Goal: Information Seeking & Learning: Compare options

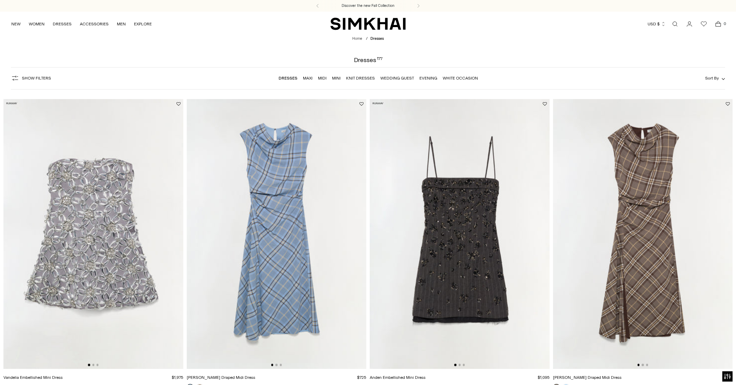
click at [714, 79] on span "Sort By" at bounding box center [712, 78] width 14 height 5
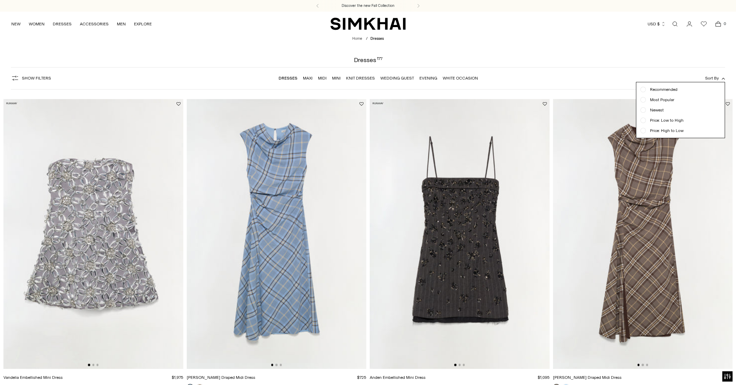
click at [655, 109] on span "Newest" at bounding box center [655, 110] width 18 height 6
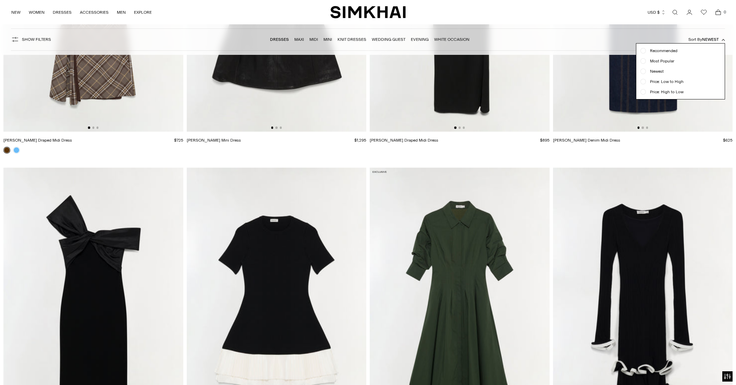
scroll to position [1259, 0]
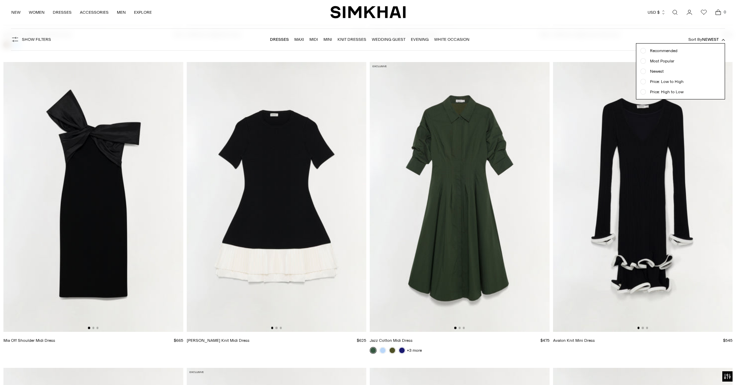
click at [116, 223] on div at bounding box center [368, 192] width 736 height 385
click at [106, 228] on img at bounding box center [93, 197] width 180 height 270
click at [155, 208] on img at bounding box center [93, 197] width 180 height 270
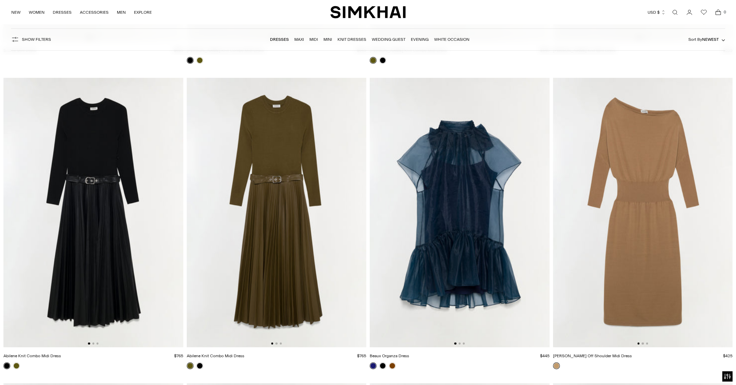
scroll to position [2792, 0]
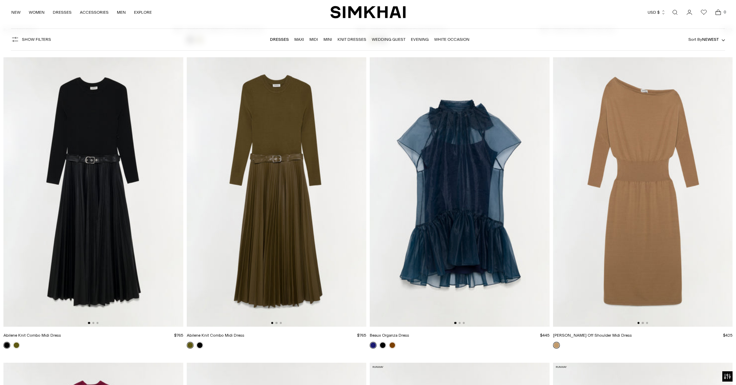
click at [276, 262] on img at bounding box center [277, 192] width 180 height 270
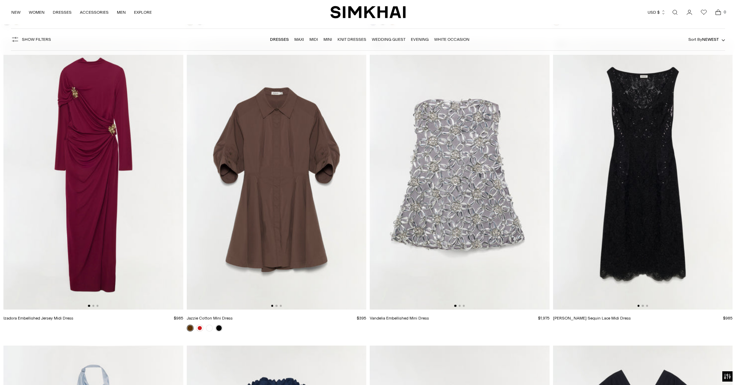
scroll to position [3116, 0]
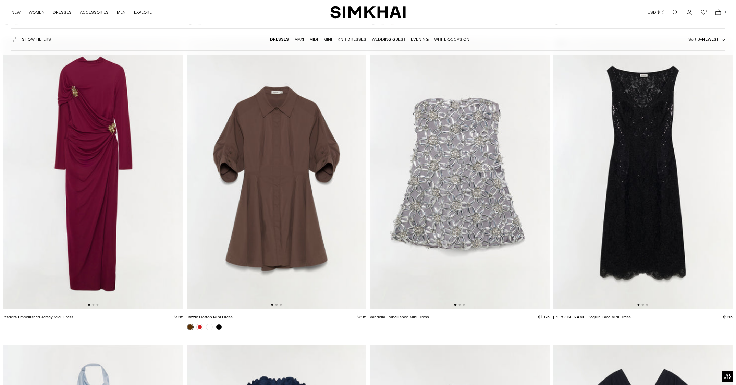
click at [658, 194] on img at bounding box center [643, 174] width 180 height 270
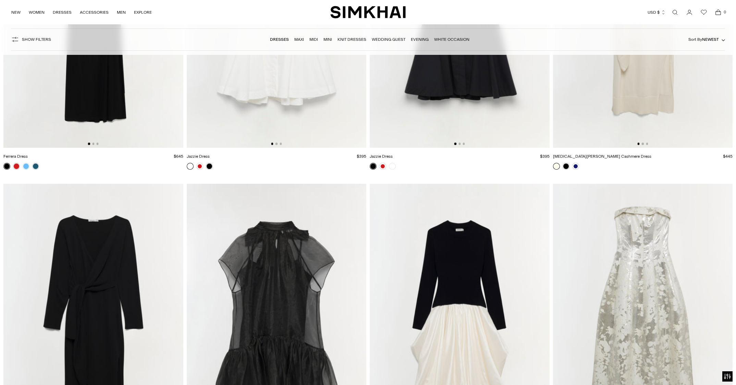
scroll to position [10004, 0]
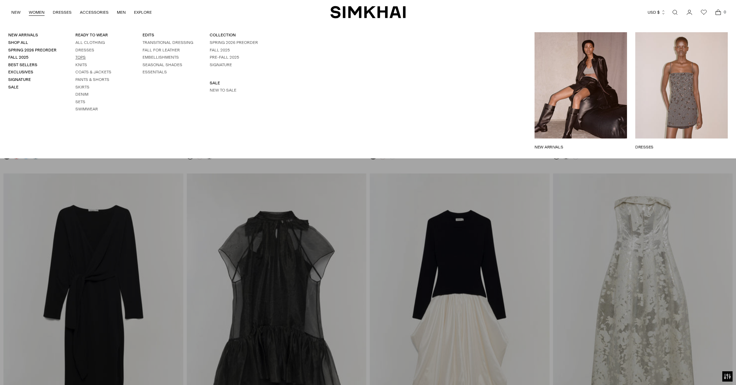
click at [79, 59] on link "Tops" at bounding box center [80, 57] width 10 height 5
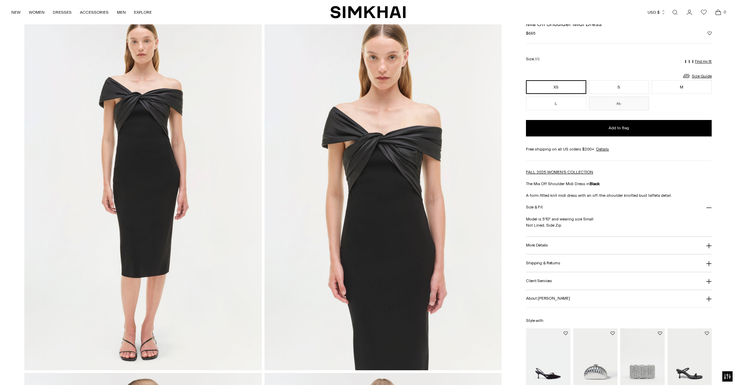
scroll to position [37, 0]
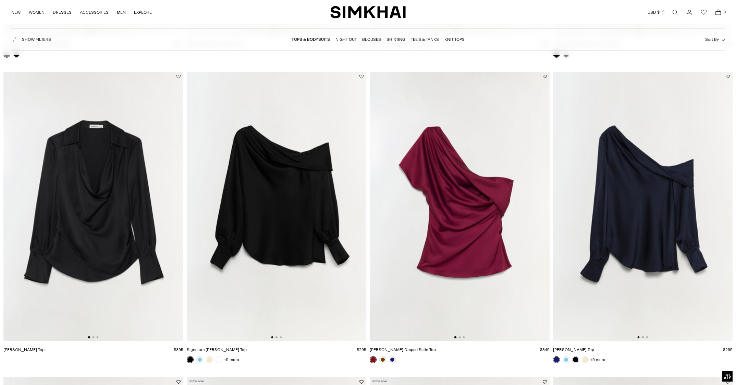
scroll to position [334, 0]
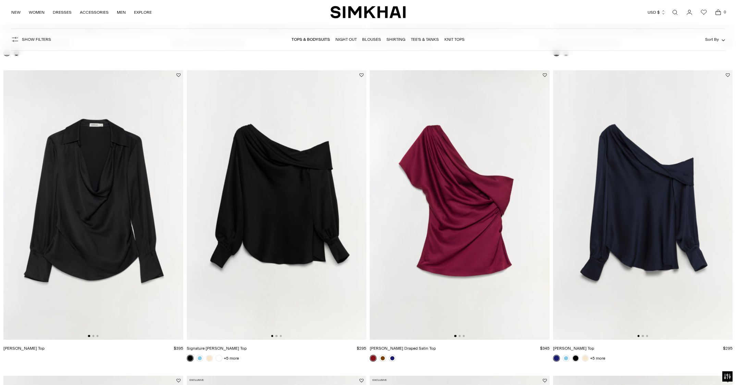
click at [260, 244] on img at bounding box center [277, 205] width 180 height 270
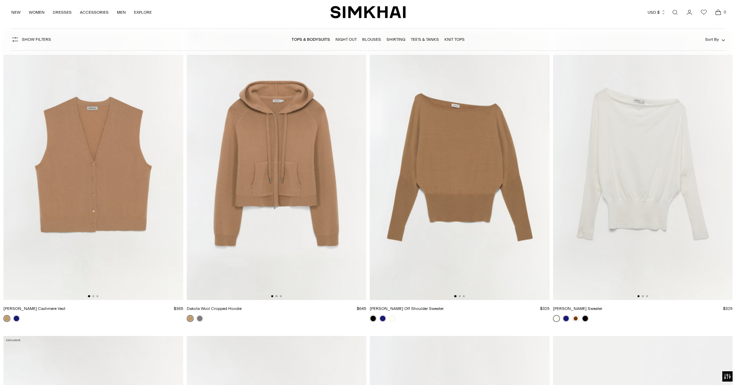
scroll to position [2819, 0]
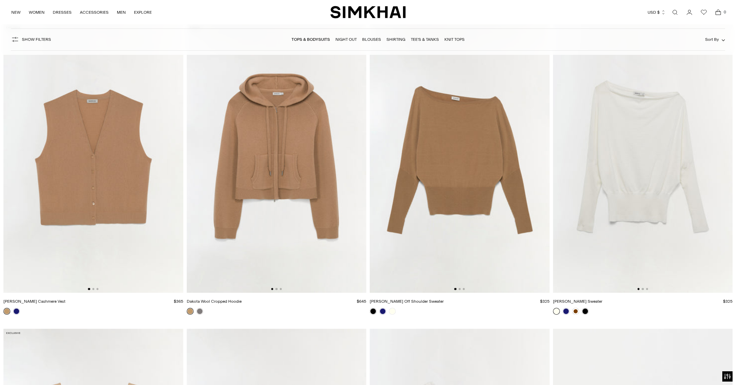
click at [473, 170] on img at bounding box center [460, 158] width 180 height 270
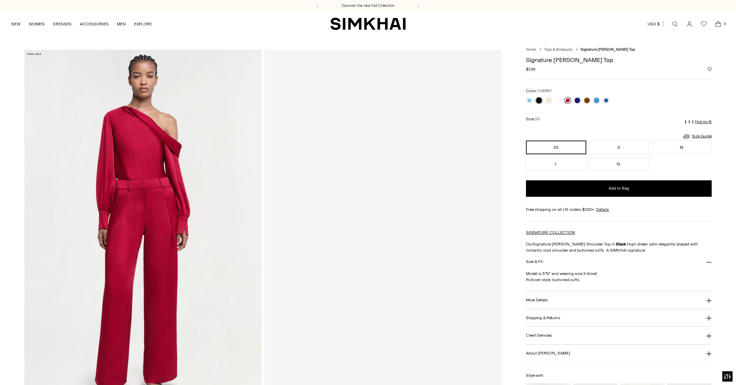
click at [569, 100] on link at bounding box center [567, 100] width 7 height 7
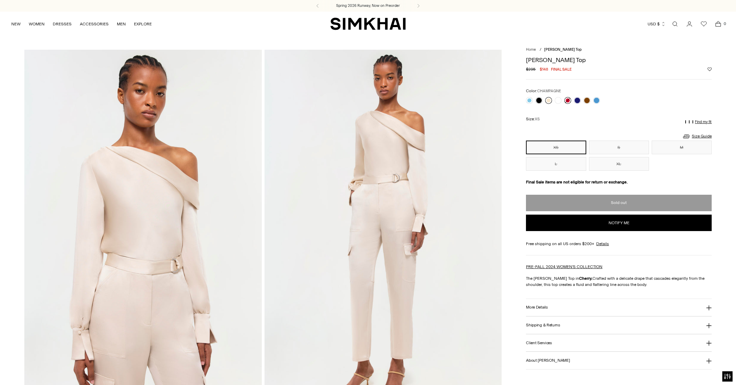
click at [550, 101] on link at bounding box center [548, 100] width 7 height 7
click at [550, 98] on link at bounding box center [548, 100] width 7 height 7
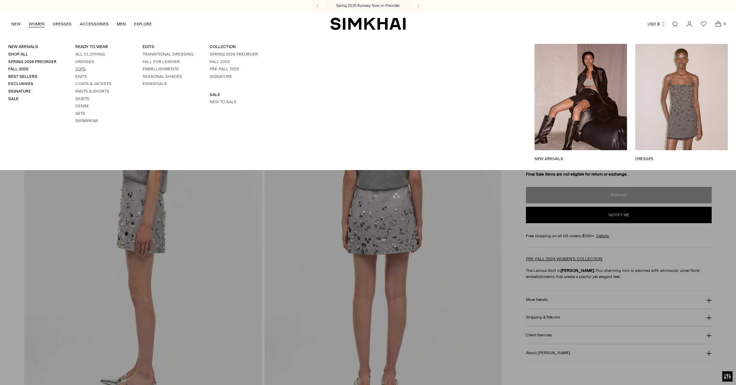
click at [82, 69] on link "Tops" at bounding box center [80, 68] width 10 height 5
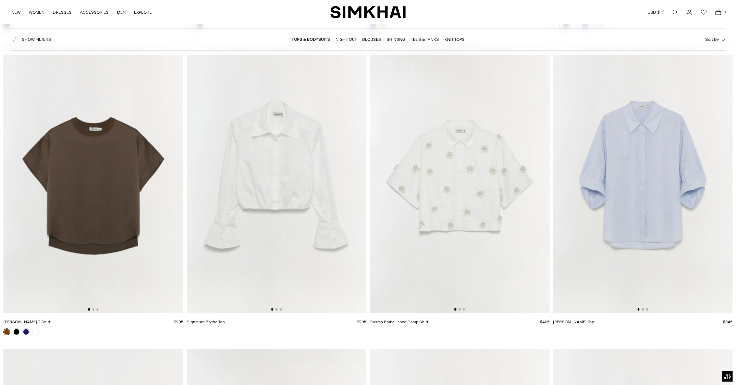
scroll to position [4944, 0]
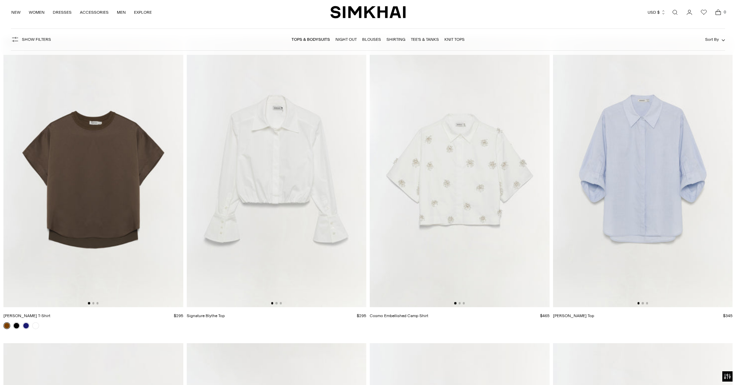
click at [297, 234] on img at bounding box center [277, 172] width 180 height 270
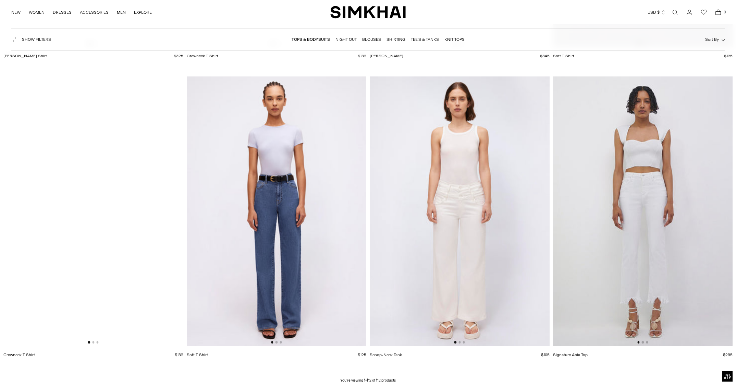
scroll to position [8368, 0]
